Goal: Information Seeking & Learning: Find specific page/section

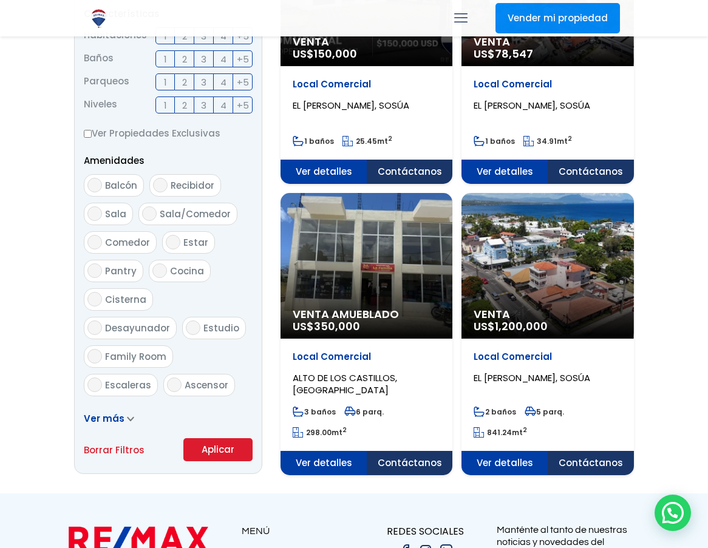
scroll to position [514, 0]
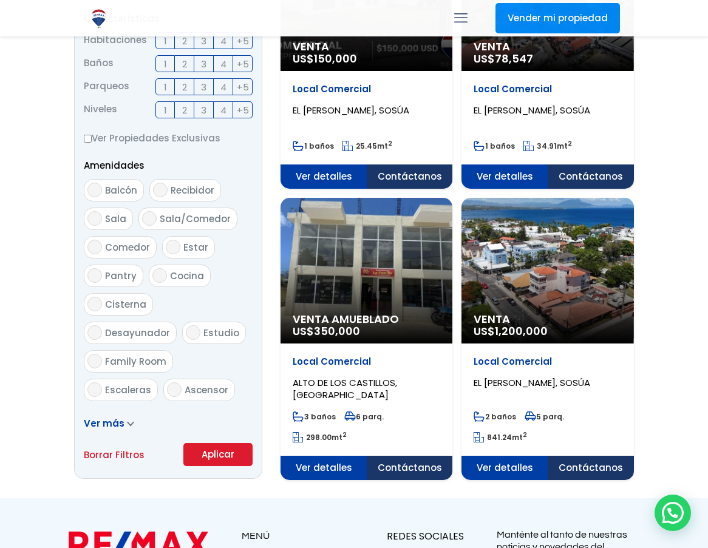
click at [129, 423] on icon at bounding box center [130, 423] width 7 height 5
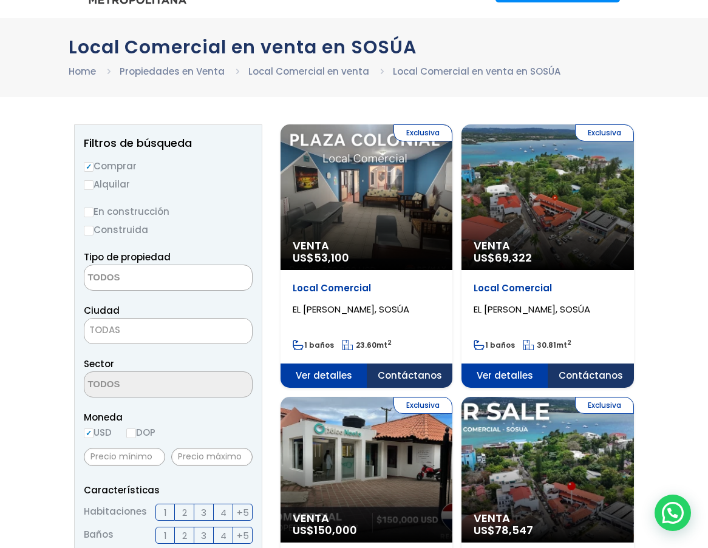
scroll to position [29, 0]
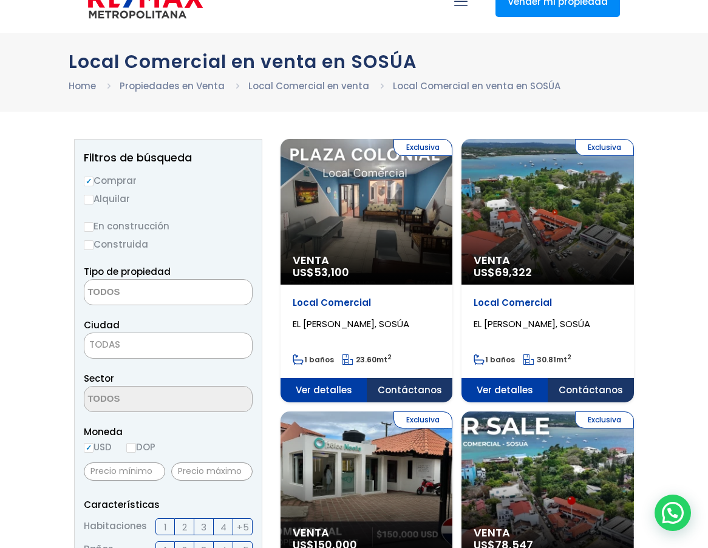
click at [181, 288] on textarea "Search" at bounding box center [143, 293] width 118 height 26
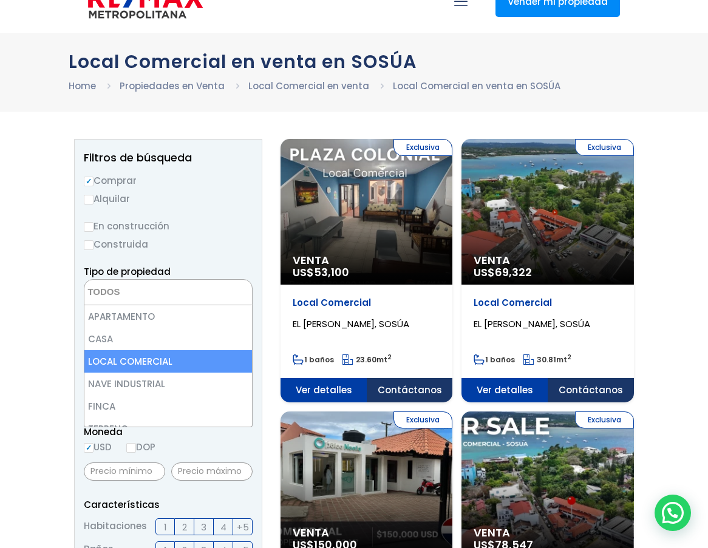
select select "comercial+site"
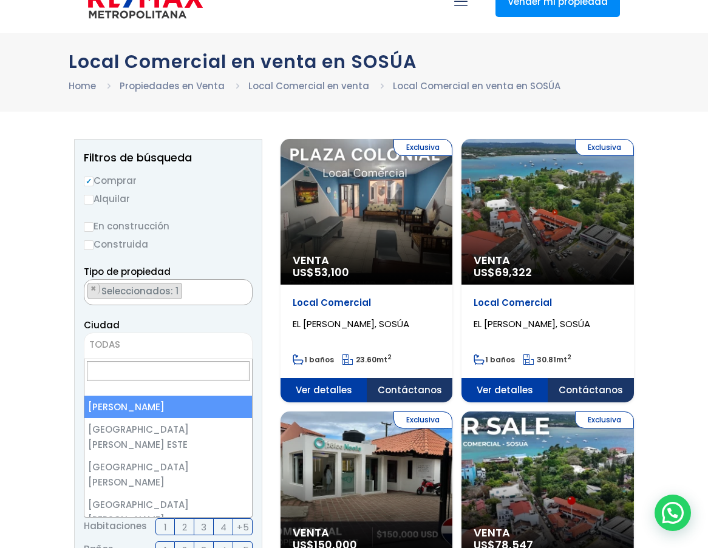
click at [185, 349] on span "TODAS" at bounding box center [168, 344] width 168 height 17
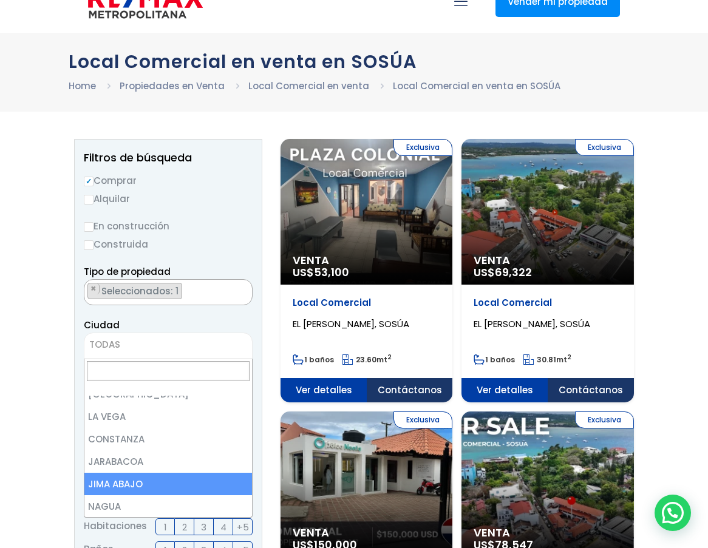
scroll to position [1518, 0]
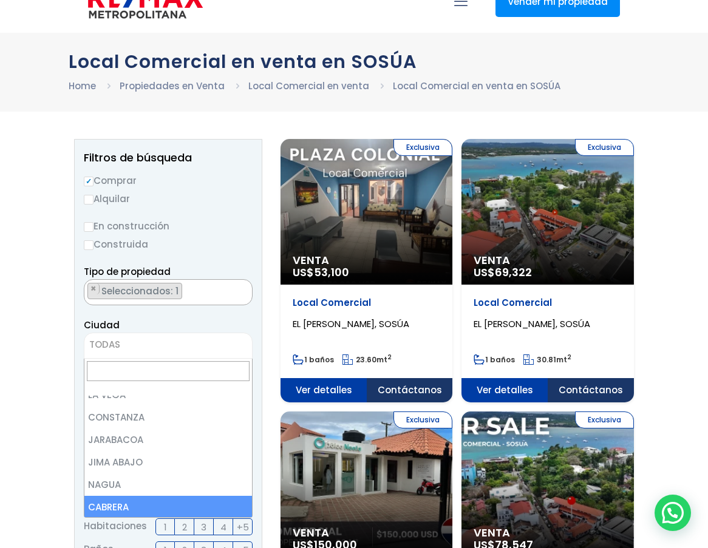
select select "68"
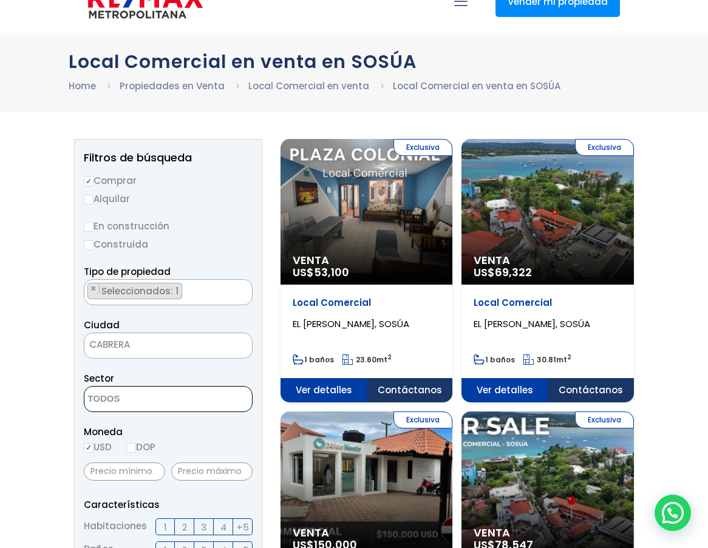
click at [134, 401] on textarea "Search" at bounding box center [143, 400] width 118 height 26
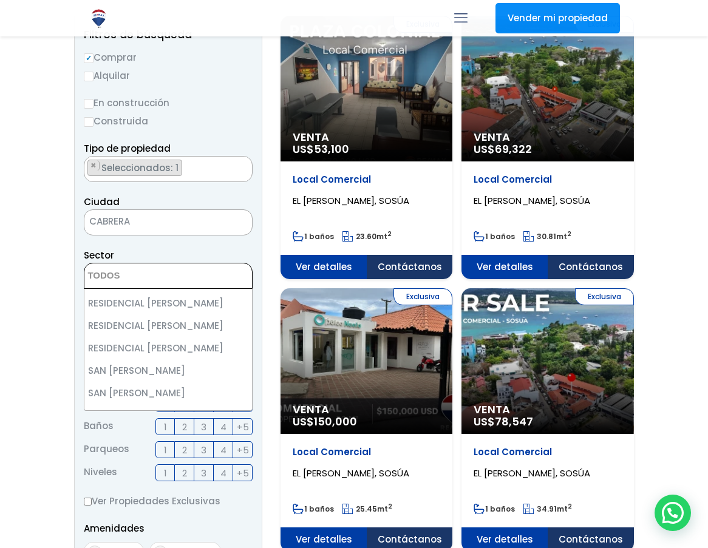
scroll to position [150, 0]
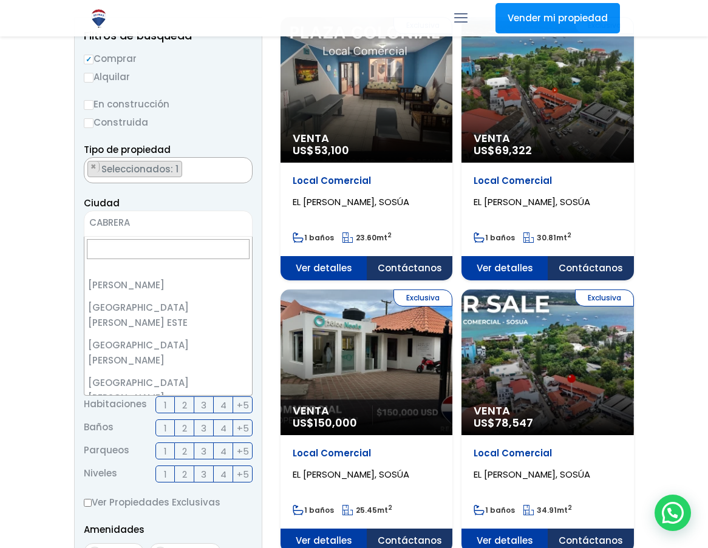
click at [199, 222] on span "CABRERA" at bounding box center [152, 222] width 137 height 17
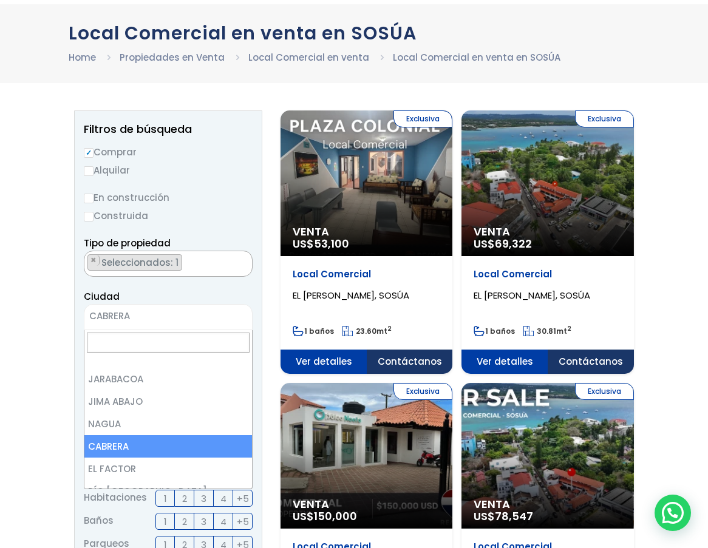
scroll to position [29, 0]
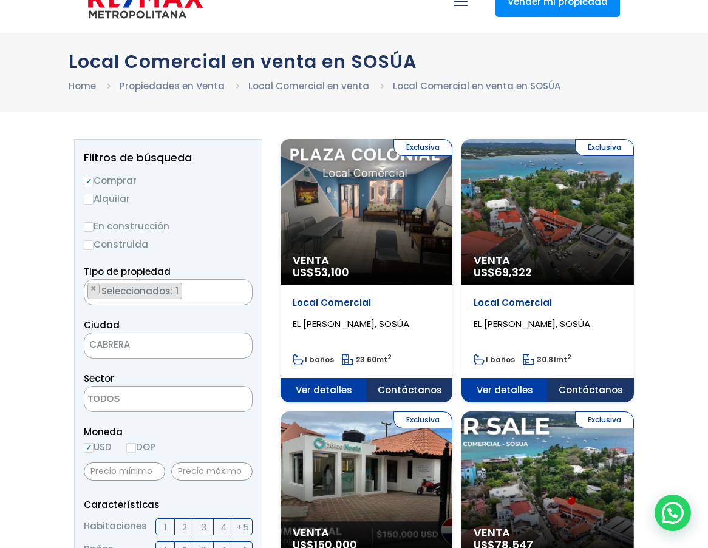
click at [87, 201] on input "Alquilar" at bounding box center [89, 200] width 10 height 10
radio input "true"
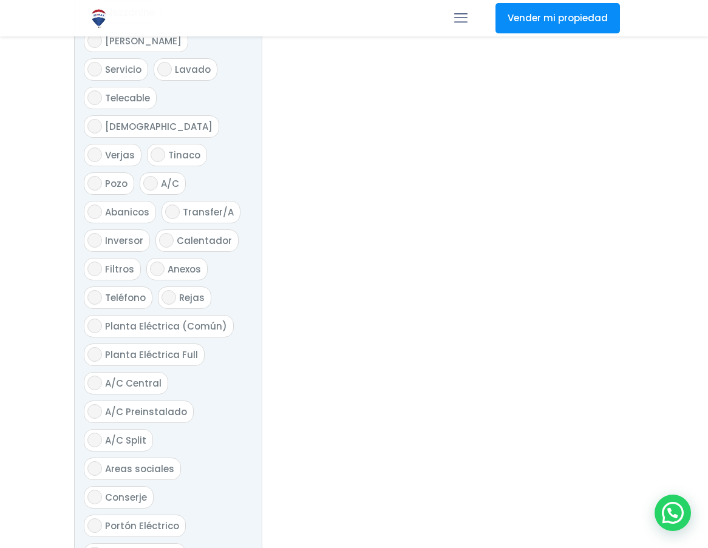
scroll to position [1243, 0]
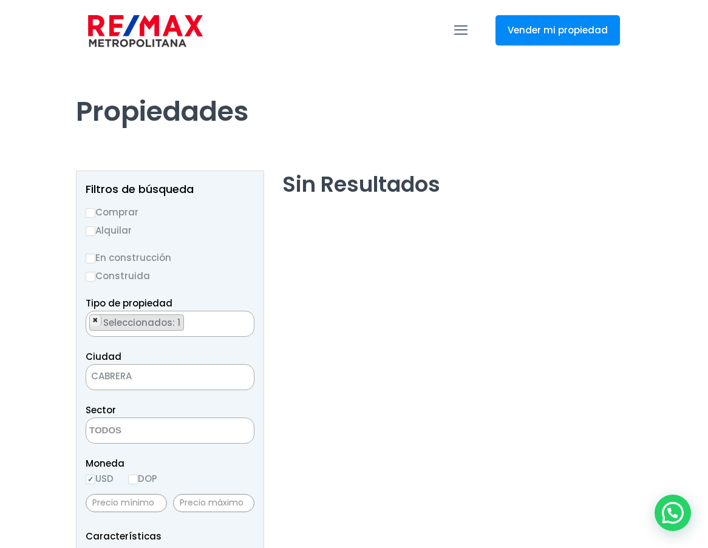
click at [94, 324] on span "×" at bounding box center [95, 320] width 6 height 11
select select
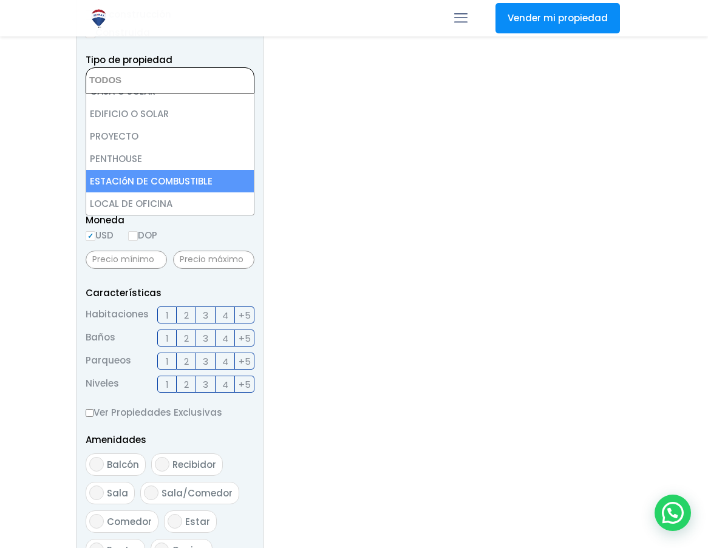
scroll to position [425, 0]
